Goal: Task Accomplishment & Management: Manage account settings

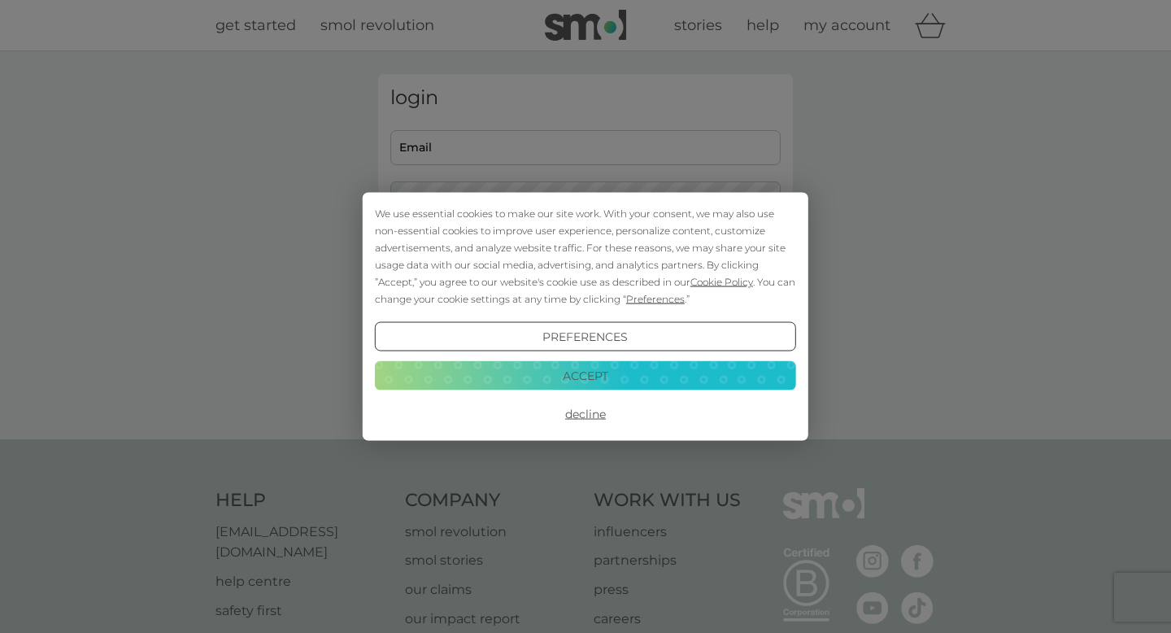
click at [598, 416] on button "Decline" at bounding box center [585, 413] width 421 height 29
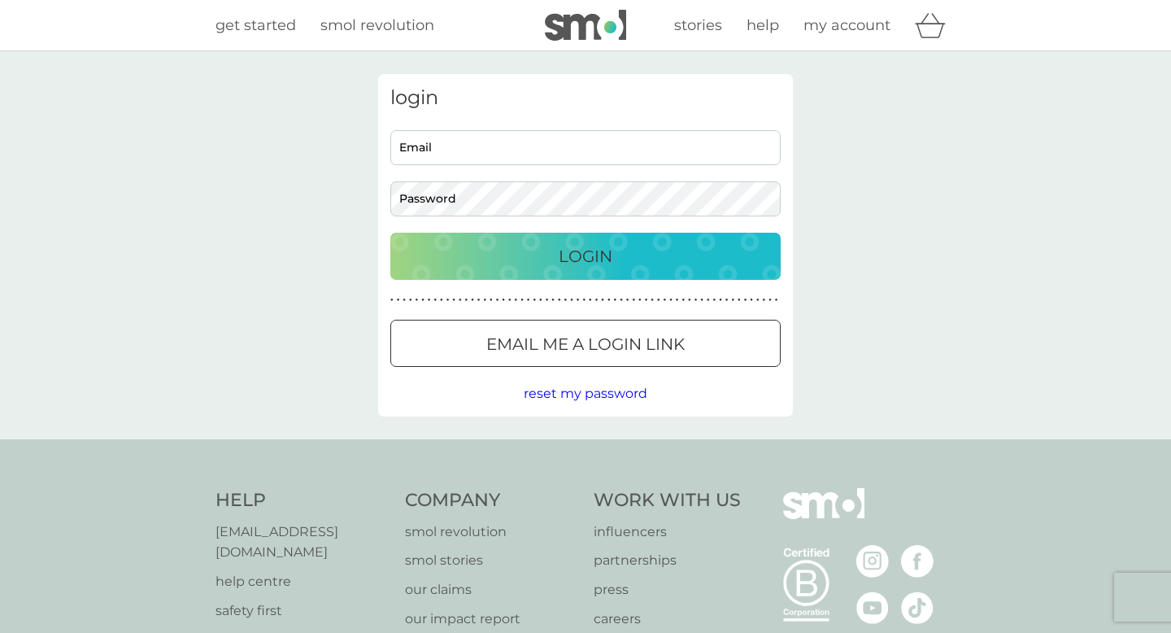
click at [476, 141] on input "Email" at bounding box center [585, 147] width 390 height 35
type input "mirabelleknowles@gmail.com"
click at [390, 233] on button "Login" at bounding box center [585, 256] width 390 height 47
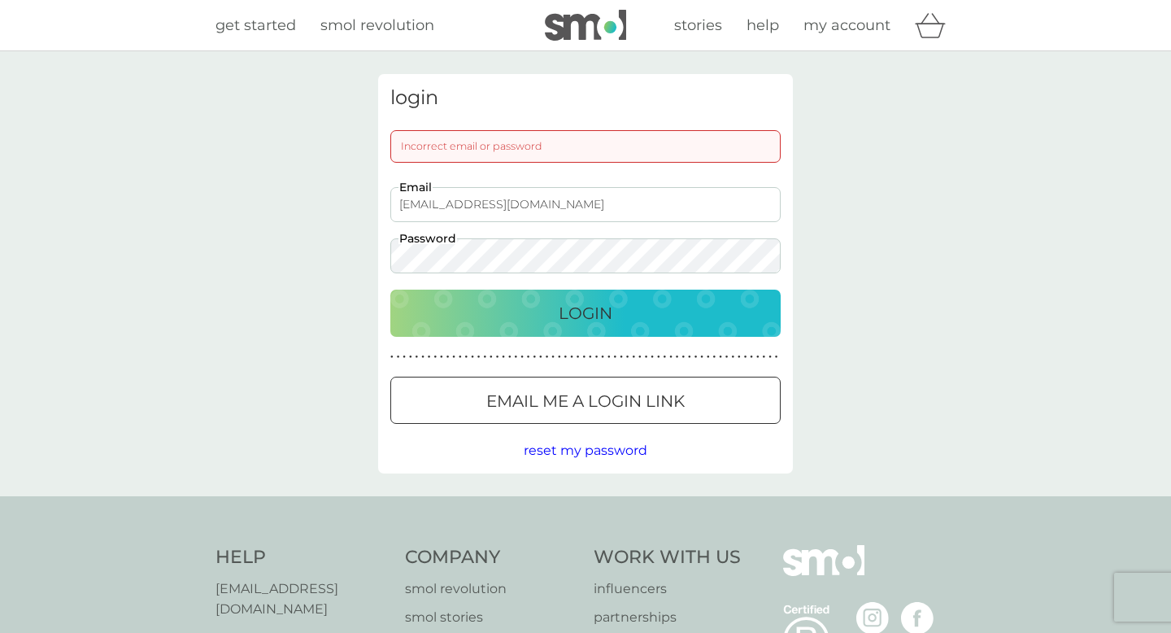
click at [390, 289] on button "Login" at bounding box center [585, 312] width 390 height 47
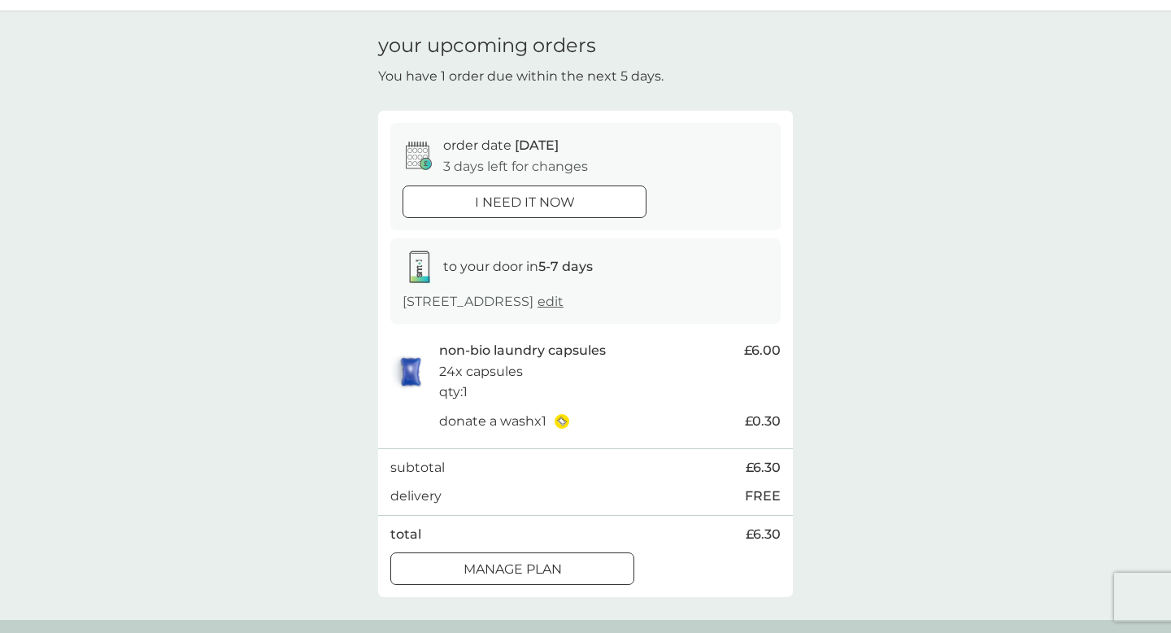
scroll to position [48, 0]
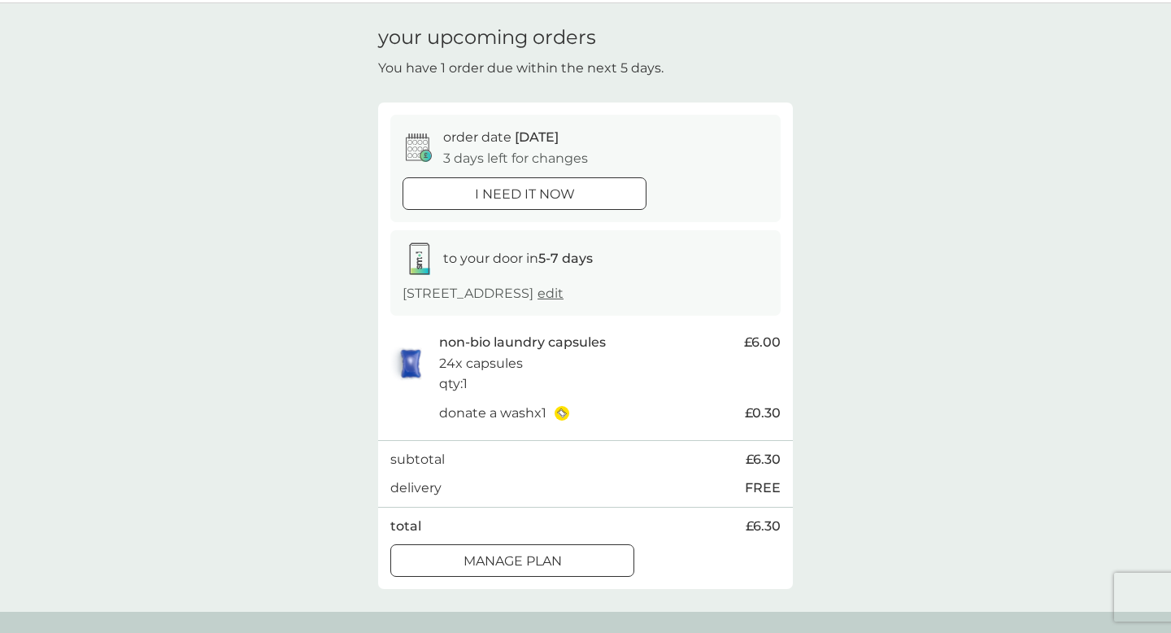
click at [516, 559] on div at bounding box center [512, 561] width 59 height 17
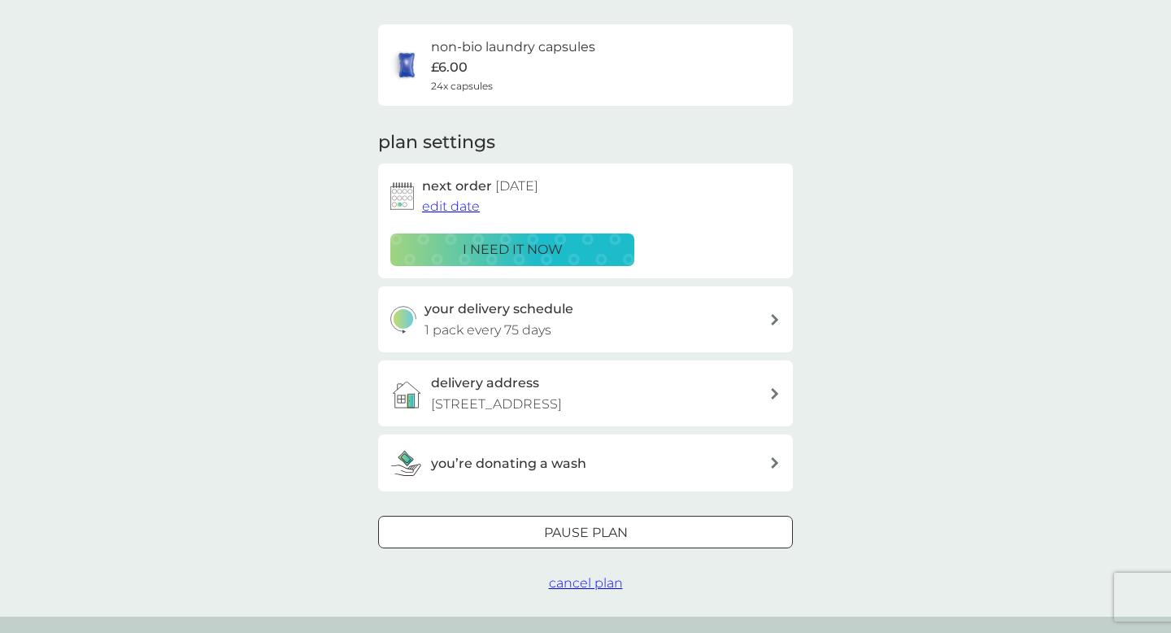
scroll to position [123, 0]
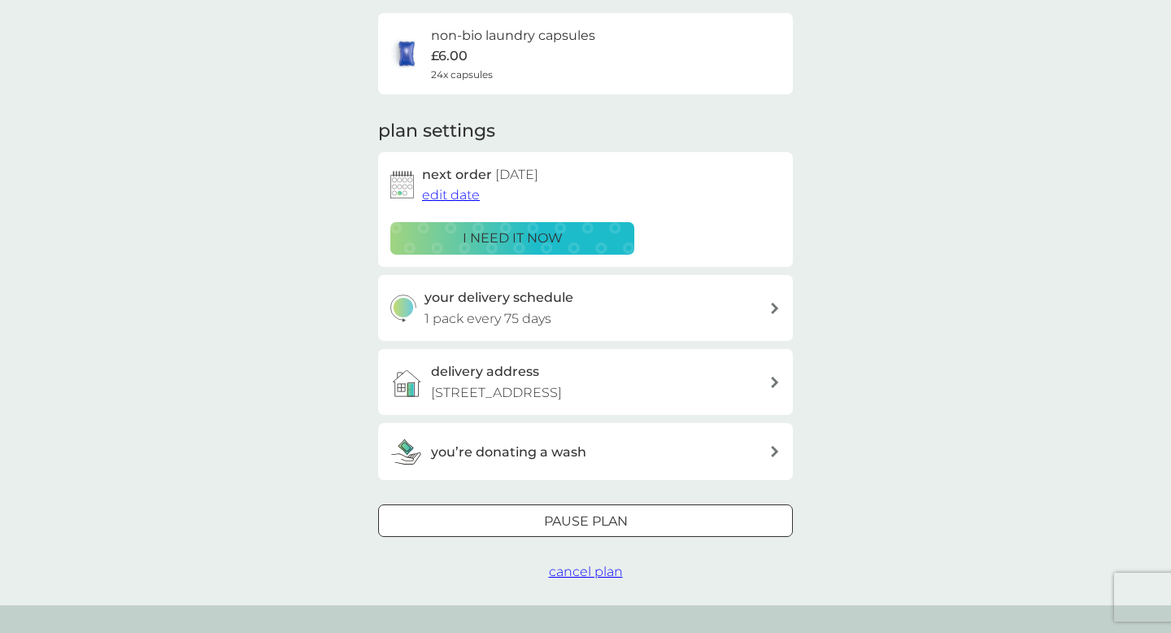
click at [628, 316] on div "your delivery schedule 1 pack every 75 days" at bounding box center [597, 307] width 346 height 41
select select "77"
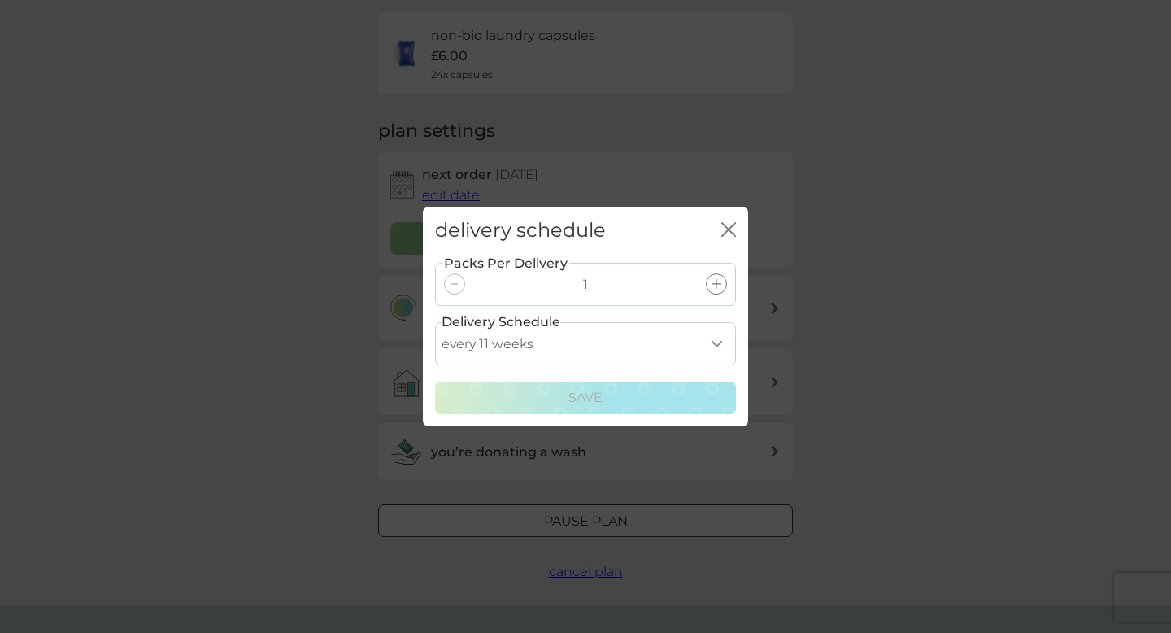
click at [658, 335] on select "every 1 week every 2 weeks every 3 weeks every 4 weeks every 5 weeks every 6 we…" at bounding box center [585, 343] width 301 height 43
click at [724, 219] on div "close" at bounding box center [728, 231] width 15 height 24
click at [729, 227] on icon "close" at bounding box center [728, 229] width 15 height 15
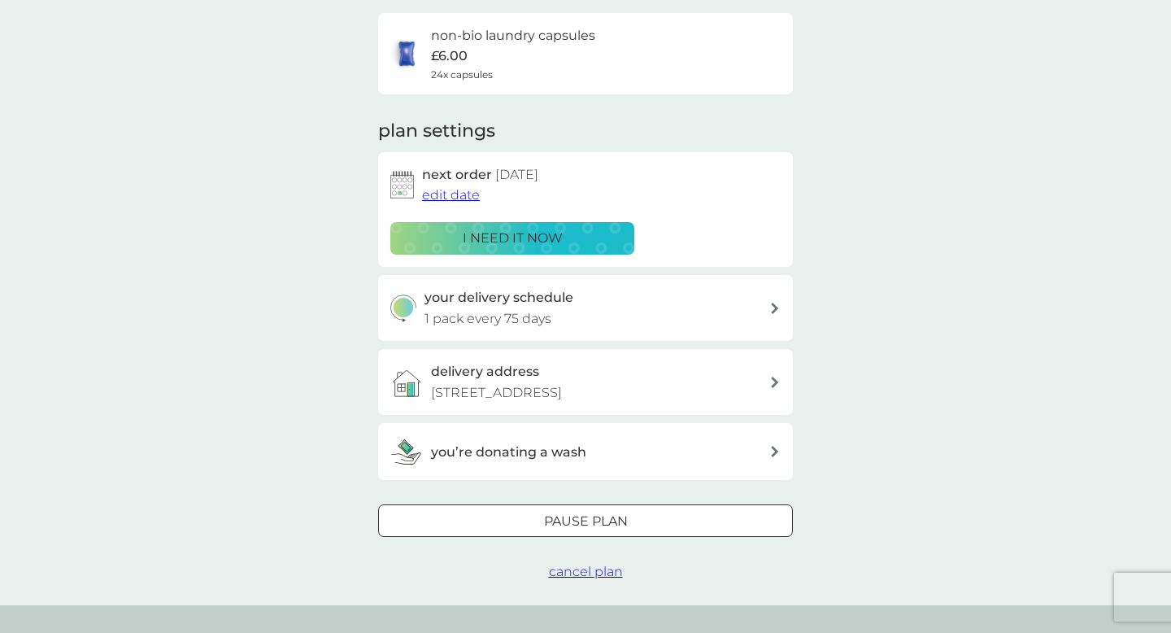
click at [574, 516] on div at bounding box center [585, 521] width 59 height 17
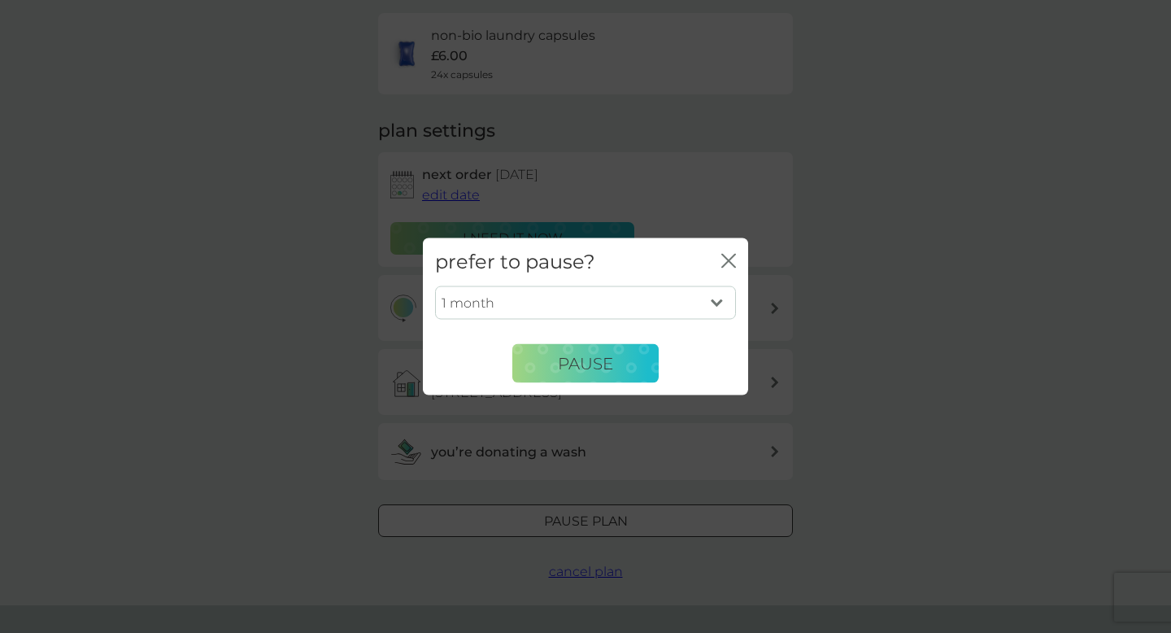
click at [634, 311] on select "1 month 2 months 3 months 4 months 5 months 6 months" at bounding box center [585, 302] width 301 height 34
select select "6"
click at [435, 285] on select "1 month 2 months 3 months 4 months 5 months 6 months" at bounding box center [585, 302] width 301 height 34
click at [594, 365] on span "Pause" at bounding box center [585, 363] width 55 height 20
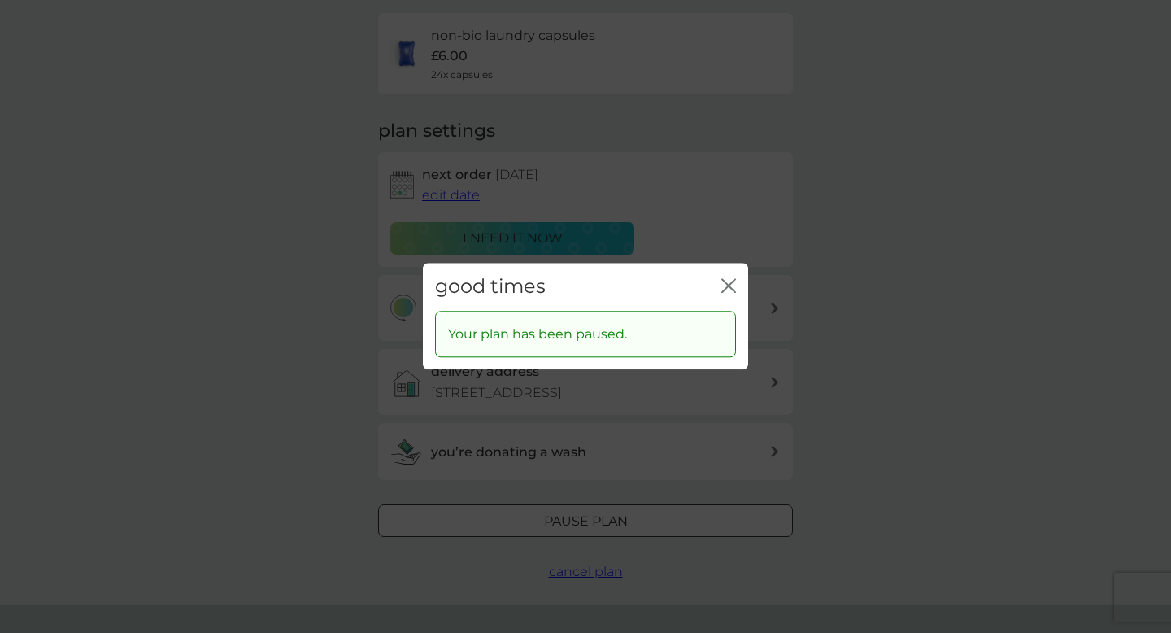
click at [736, 289] on div "good times close" at bounding box center [585, 287] width 325 height 48
click at [728, 289] on icon "close" at bounding box center [728, 285] width 15 height 15
